Goal: Check status: Check status

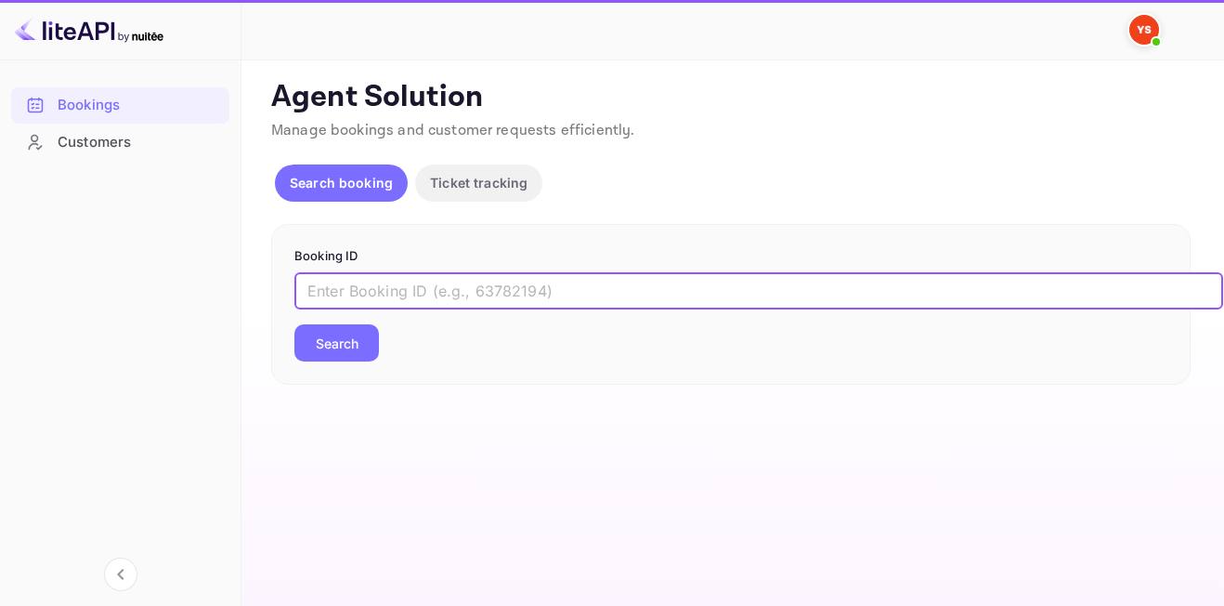
click at [438, 292] on input "text" at bounding box center [758, 290] width 929 height 37
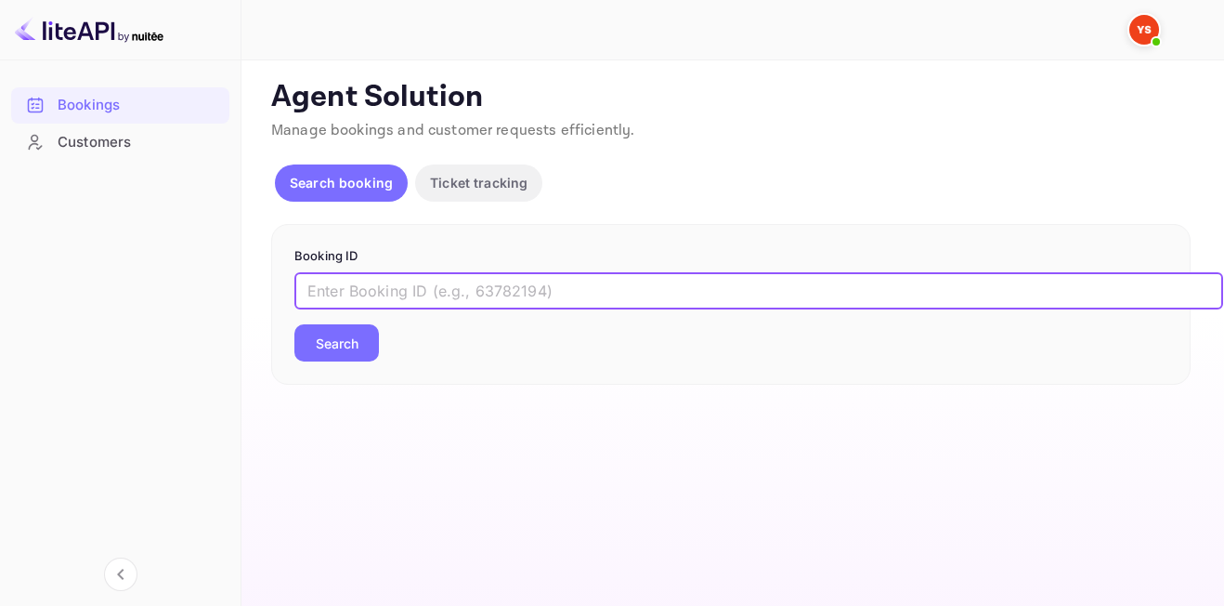
paste input "9847002"
type input "9847002"
click at [294, 324] on button "Search" at bounding box center [336, 342] width 85 height 37
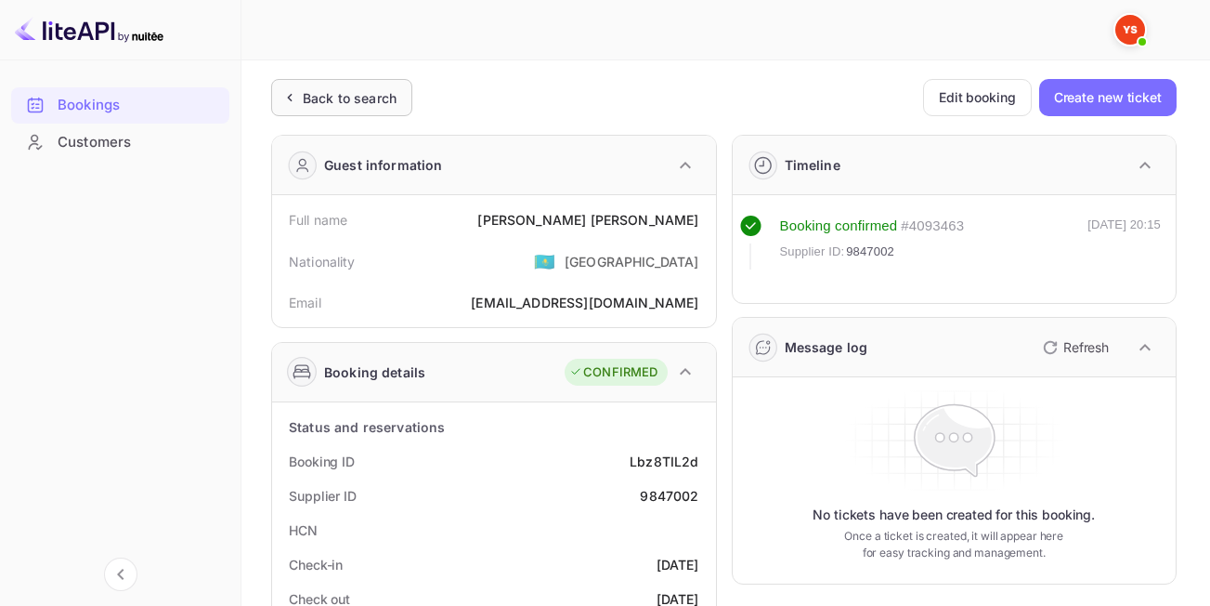
click at [316, 97] on div "Back to search" at bounding box center [350, 98] width 94 height 20
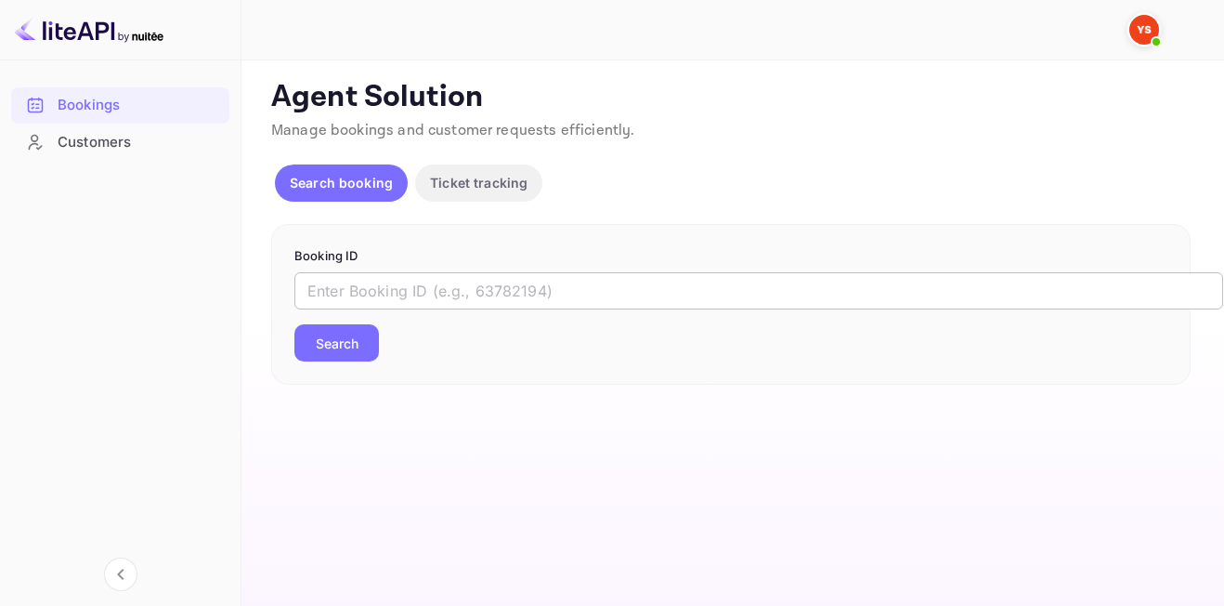
click at [461, 296] on input "text" at bounding box center [758, 290] width 929 height 37
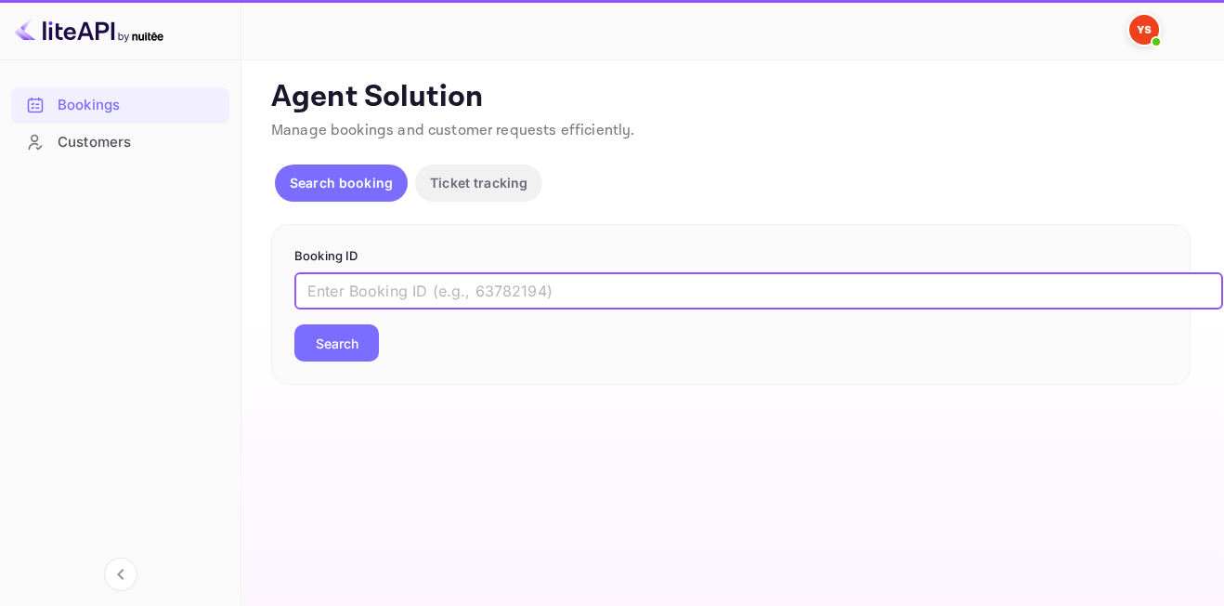
paste input "9889446"
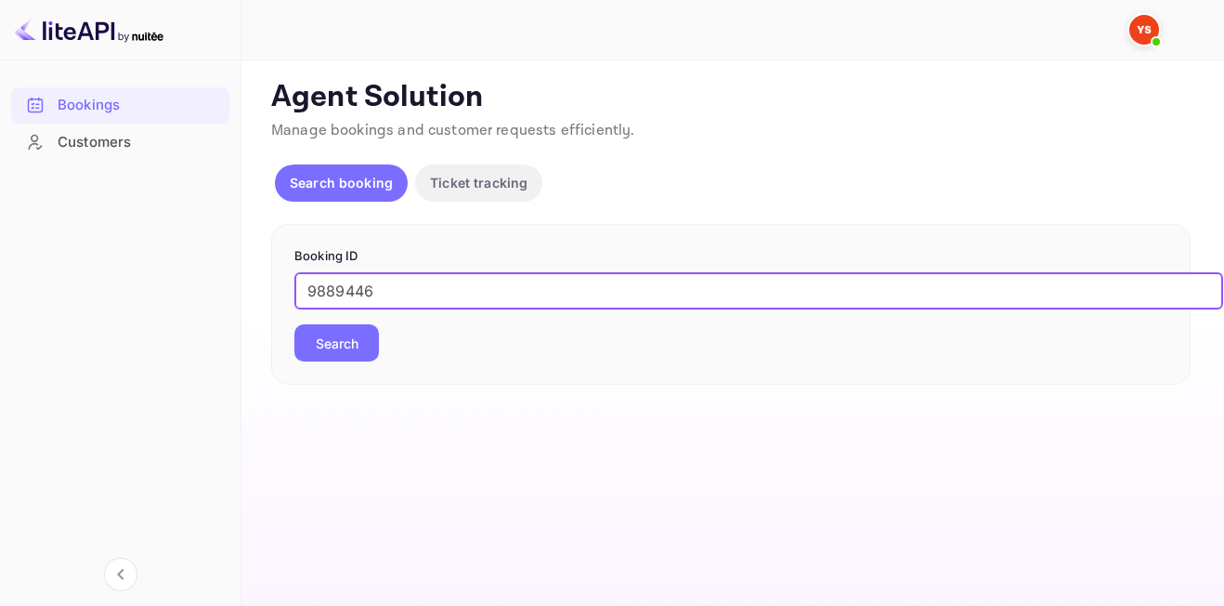
type input "9889446"
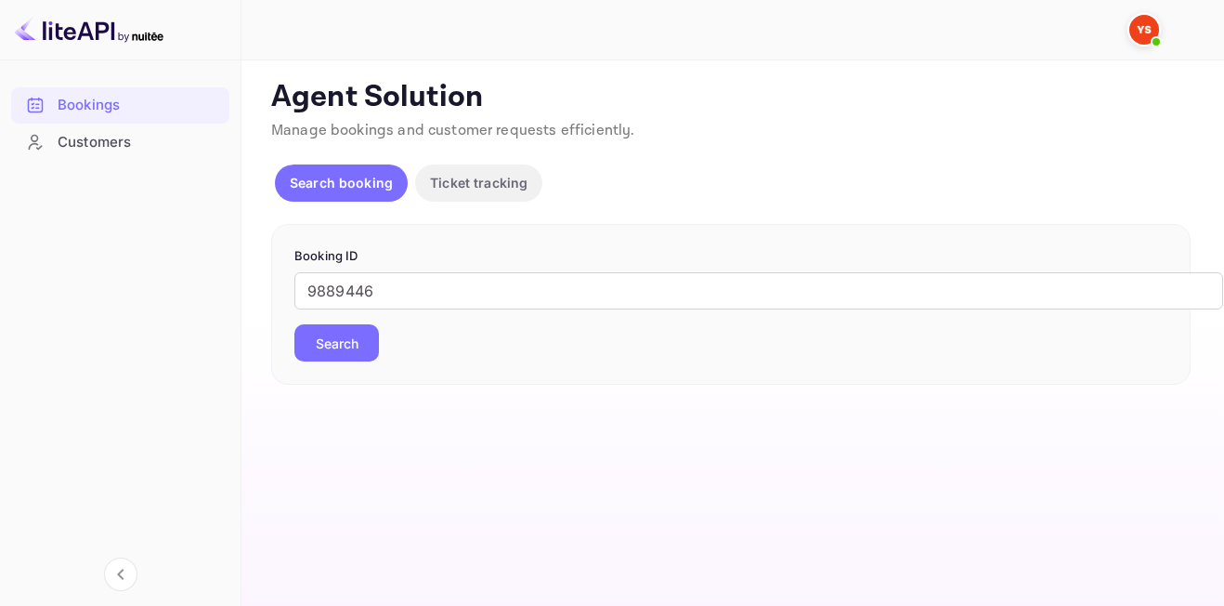
click at [353, 333] on button "Search" at bounding box center [336, 342] width 85 height 37
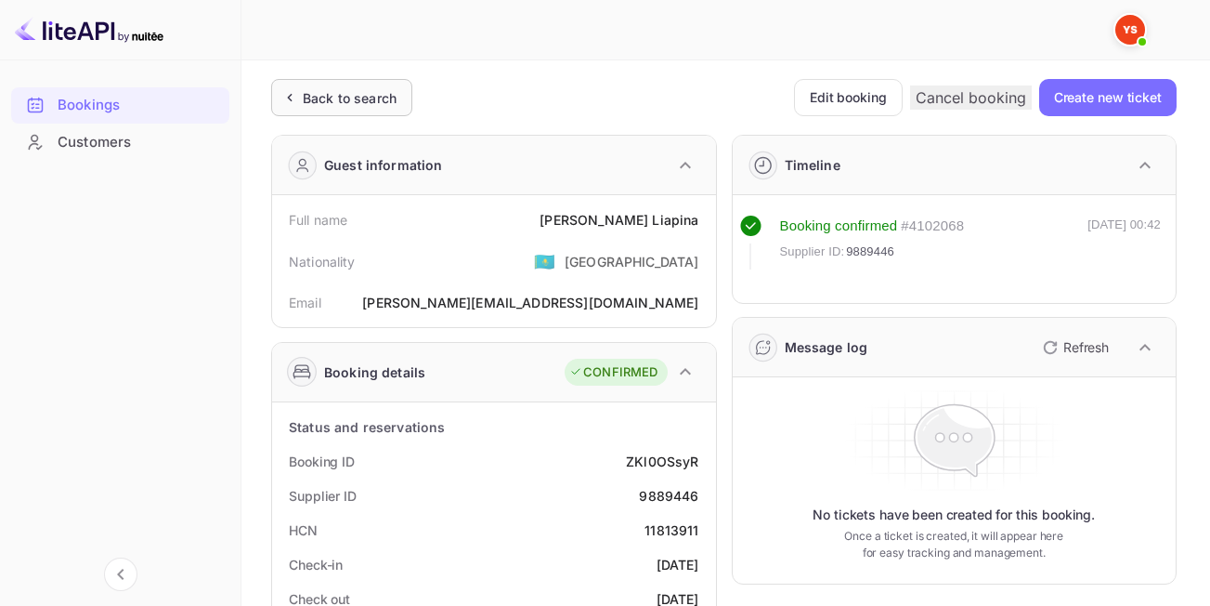
click at [358, 90] on div "Back to search" at bounding box center [350, 98] width 94 height 20
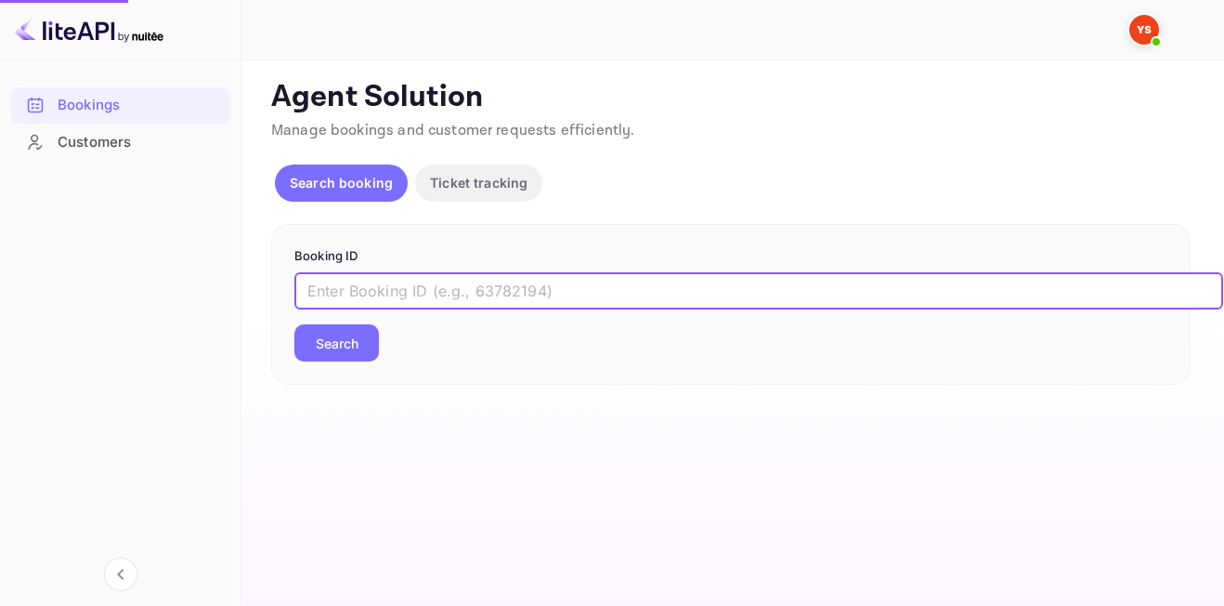
click at [394, 300] on input "text" at bounding box center [758, 290] width 929 height 37
paste input "9595709"
type input "9595709"
click at [294, 324] on button "Search" at bounding box center [336, 342] width 85 height 37
